Goal: Transaction & Acquisition: Purchase product/service

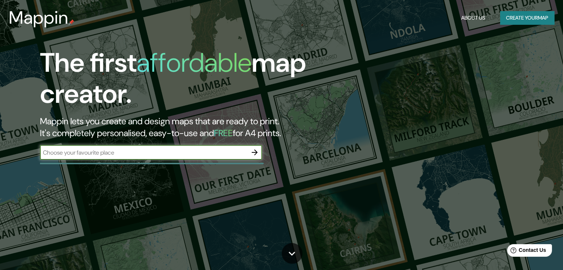
click at [149, 158] on div "​" at bounding box center [151, 152] width 222 height 15
type input "cusco"
click at [255, 154] on icon "button" at bounding box center [254, 152] width 9 height 9
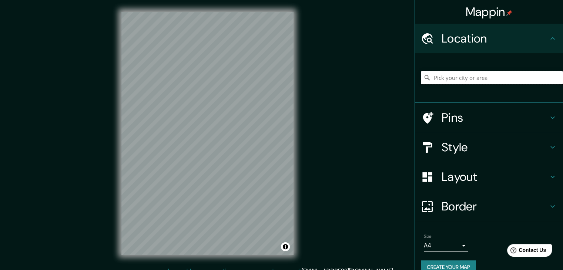
click at [460, 74] on input "Pick your city or area" at bounding box center [492, 77] width 142 height 13
type input "Cusco, [GEOGRAPHIC_DATA], [GEOGRAPHIC_DATA]"
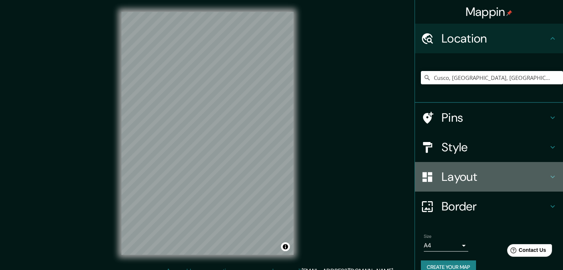
click at [468, 174] on h4 "Layout" at bounding box center [494, 176] width 107 height 15
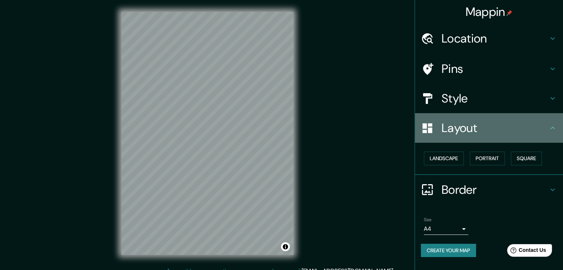
click at [468, 130] on h4 "Layout" at bounding box center [494, 128] width 107 height 15
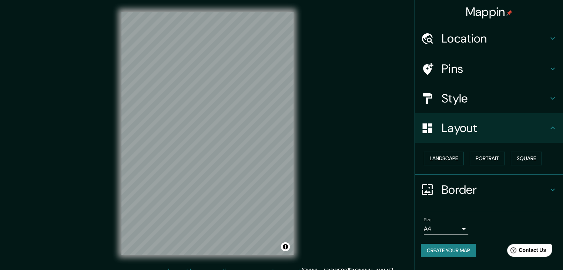
click at [474, 88] on div "Style" at bounding box center [489, 99] width 148 height 30
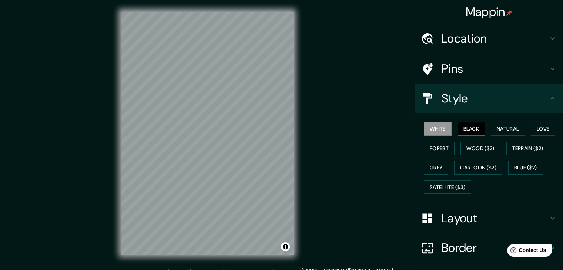
click at [457, 130] on button "Black" at bounding box center [471, 129] width 28 height 14
click at [500, 131] on button "Natural" at bounding box center [508, 129] width 34 height 14
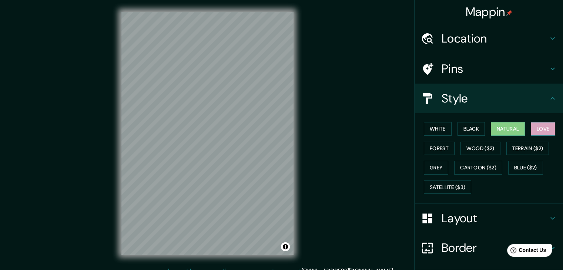
click at [540, 133] on button "Love" at bounding box center [543, 129] width 24 height 14
click at [540, 148] on button "Terrain ($2)" at bounding box center [527, 149] width 43 height 14
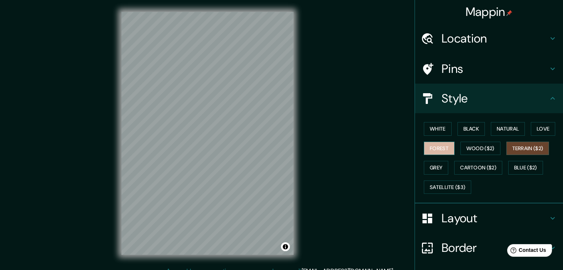
click at [439, 148] on button "Forest" at bounding box center [439, 149] width 31 height 14
click at [439, 165] on button "Grey" at bounding box center [436, 168] width 24 height 14
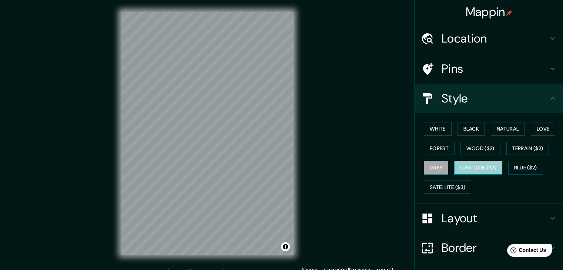
click at [471, 167] on button "Cartoon ($2)" at bounding box center [478, 168] width 48 height 14
click at [471, 147] on button "Wood ($2)" at bounding box center [480, 149] width 40 height 14
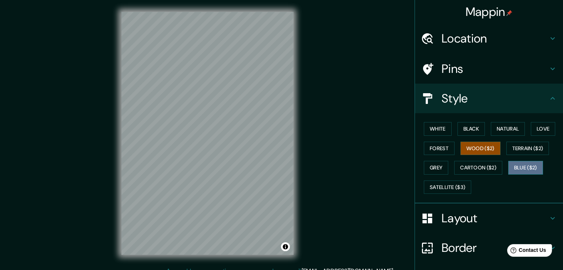
click at [515, 170] on button "Blue ($2)" at bounding box center [525, 168] width 35 height 14
click at [444, 167] on div "White Black Natural Love Forest Wood ($2) Terrain ($2) Grey Cartoon ($2) Blue (…" at bounding box center [492, 158] width 142 height 78
drag, startPoint x: 437, startPoint y: 167, endPoint x: 435, endPoint y: 159, distance: 7.9
click at [436, 167] on button "Grey" at bounding box center [436, 168] width 24 height 14
